Goal: Obtain resource: Download file/media

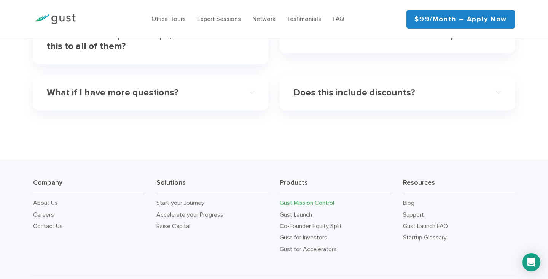
scroll to position [2385, 0]
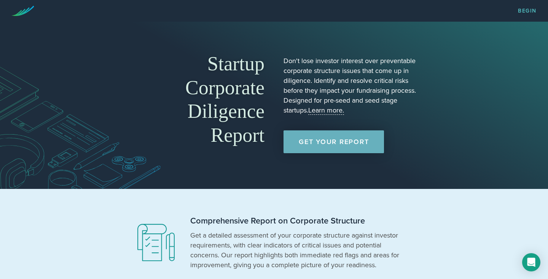
click at [353, 150] on link "Get Your Report" at bounding box center [334, 142] width 100 height 23
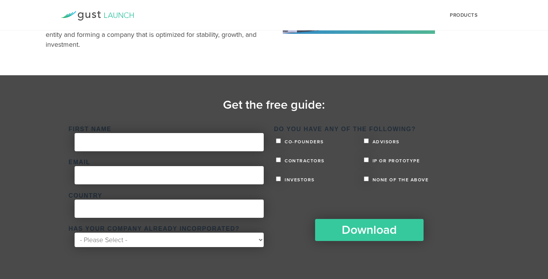
scroll to position [110, 0]
click at [118, 120] on form "First Name * Email * Country * Has your company already incorporated? * - Pleas…" at bounding box center [274, 183] width 411 height 129
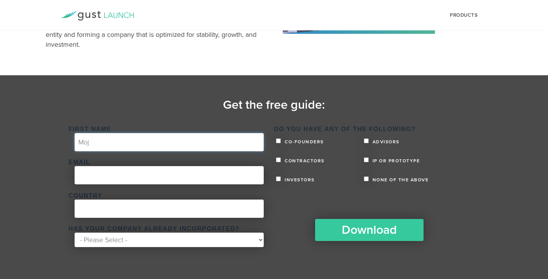
type input "Moji"
type input "Mojisola"
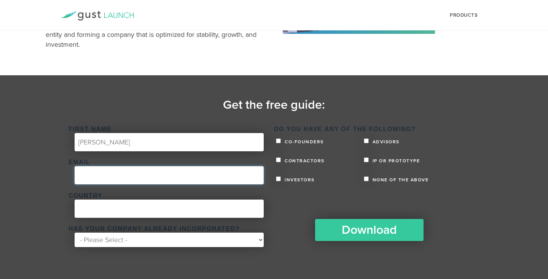
type input "mojisolaoshinubi@yahoo.com"
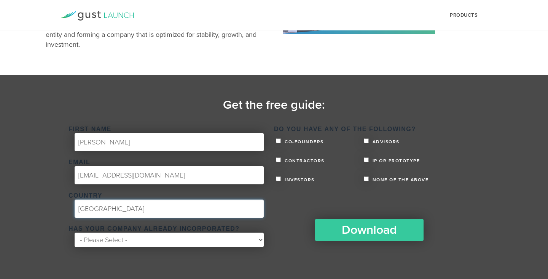
type input "Nigeria"
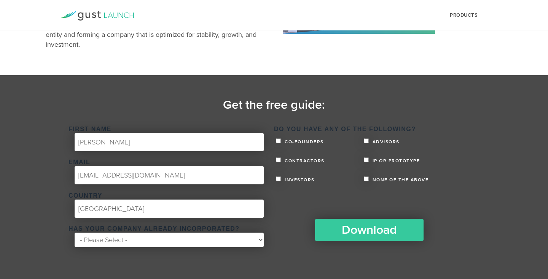
select select "No"
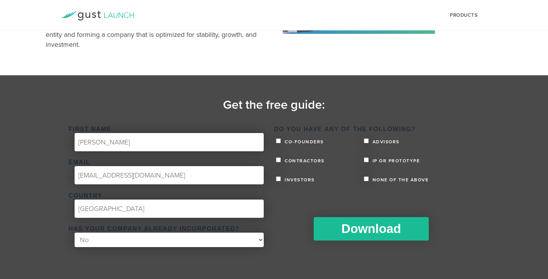
click at [364, 227] on input "Download" at bounding box center [371, 229] width 115 height 24
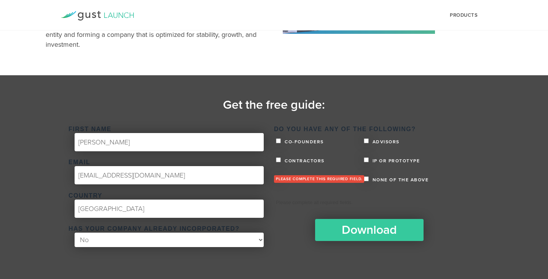
click at [365, 142] on input "Advisors" at bounding box center [366, 141] width 5 height 5
checkbox input "true"
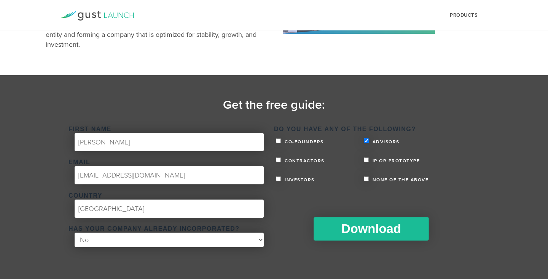
click at [356, 230] on input "Download" at bounding box center [371, 229] width 115 height 24
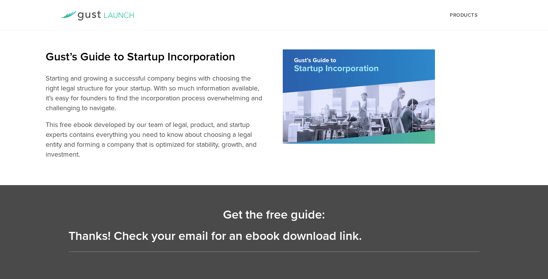
scroll to position [0, 0]
